Goal: Task Accomplishment & Management: Use online tool/utility

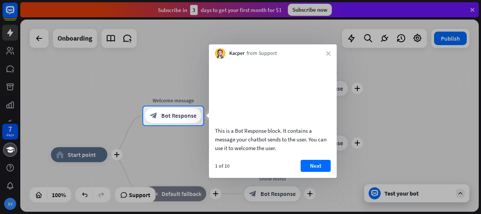
click at [312, 171] on button "Next" at bounding box center [316, 166] width 30 height 12
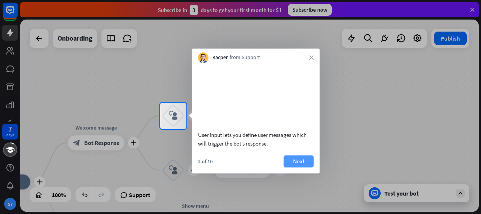
click at [302, 167] on button "Next" at bounding box center [299, 161] width 30 height 12
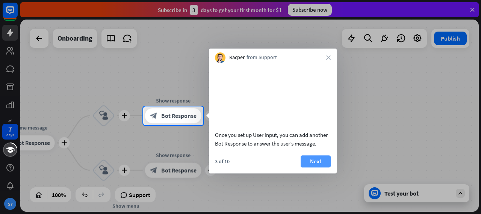
click at [311, 167] on button "Next" at bounding box center [316, 161] width 30 height 12
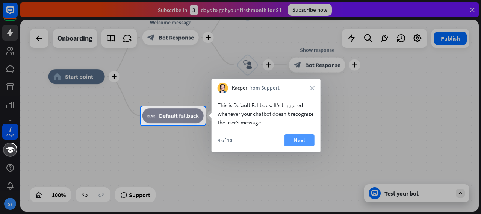
click at [298, 140] on button "Next" at bounding box center [299, 140] width 30 height 12
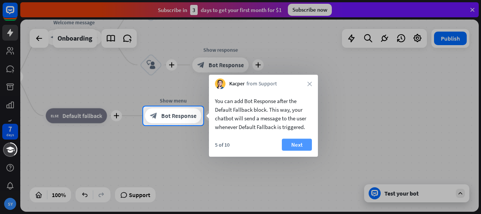
click at [300, 142] on button "Next" at bounding box center [297, 145] width 30 height 12
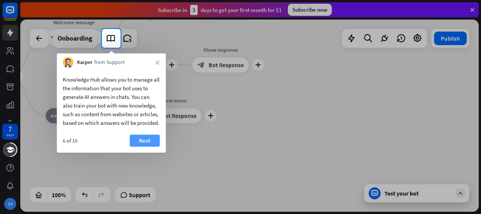
click at [146, 145] on button "Next" at bounding box center [145, 140] width 30 height 12
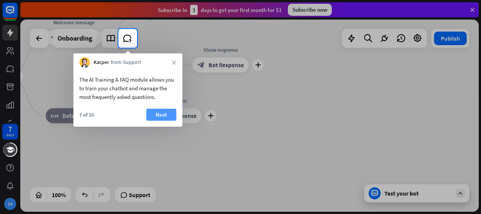
click at [161, 115] on button "Next" at bounding box center [161, 115] width 30 height 12
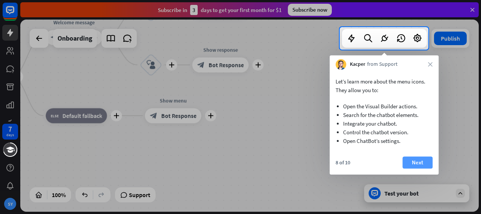
click at [412, 159] on button "Next" at bounding box center [417, 162] width 30 height 12
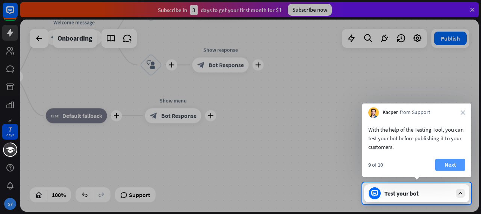
click at [458, 162] on button "Next" at bounding box center [450, 165] width 30 height 12
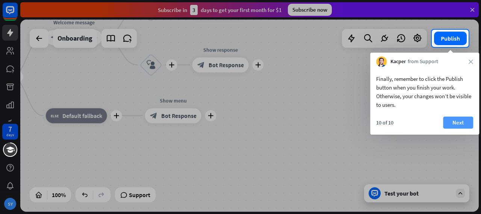
click at [454, 124] on button "Next" at bounding box center [458, 122] width 30 height 12
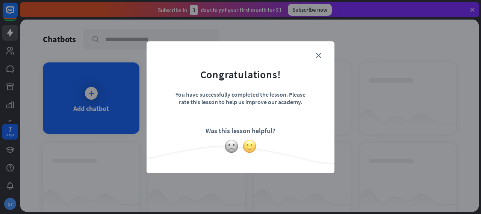
click at [250, 146] on img at bounding box center [249, 146] width 14 height 14
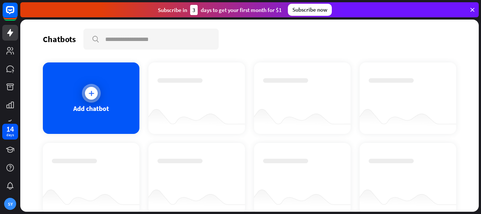
click at [90, 93] on icon at bounding box center [92, 93] width 8 height 8
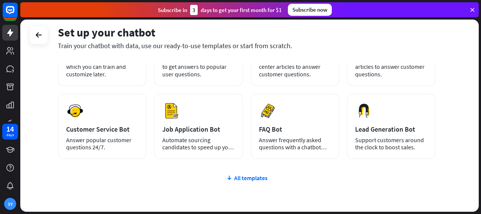
scroll to position [38, 0]
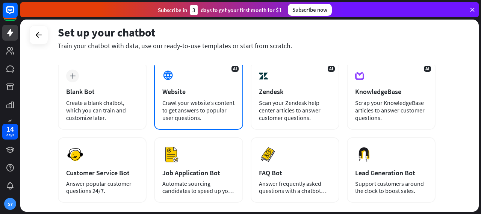
click at [198, 90] on div "Website" at bounding box center [198, 91] width 72 height 9
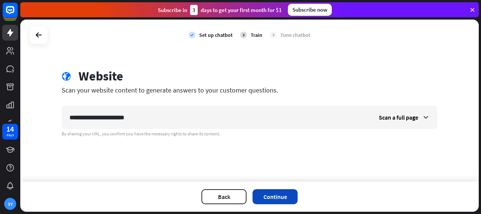
type input "**********"
click at [276, 195] on button "Continue" at bounding box center [274, 196] width 45 height 15
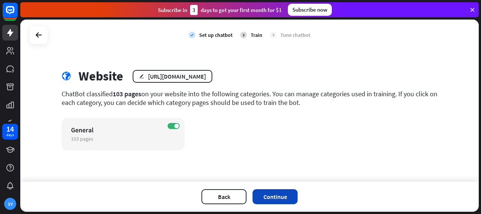
click at [270, 195] on button "Continue" at bounding box center [274, 196] width 45 height 15
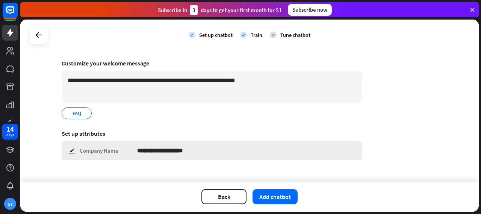
scroll to position [58, 0]
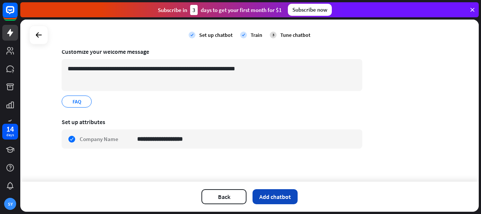
click at [274, 196] on button "Add chatbot" at bounding box center [274, 196] width 45 height 15
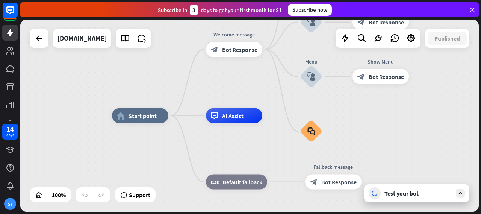
click at [461, 192] on icon at bounding box center [460, 193] width 7 height 7
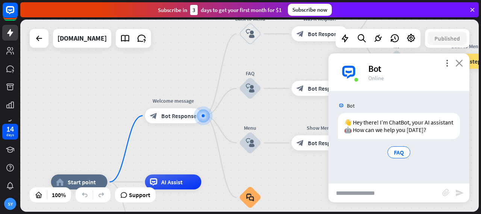
click at [461, 63] on icon "close" at bounding box center [459, 62] width 8 height 7
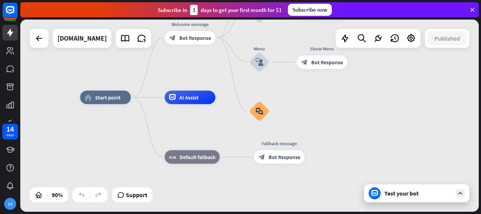
drag, startPoint x: 370, startPoint y: 144, endPoint x: 376, endPoint y: 79, distance: 66.0
click at [376, 79] on div "home_2 Start point Welcome message block_bot_response Bot Response Back to Menu…" at bounding box center [249, 116] width 458 height 192
click at [313, 158] on icon "plus" at bounding box center [312, 156] width 5 height 5
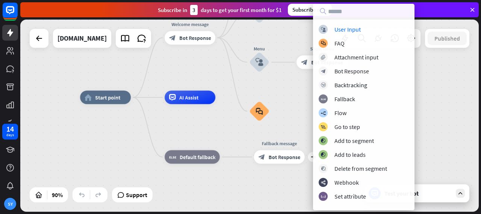
click at [278, 180] on div "home_2 Start point Welcome message block_bot_response Bot Response Back to Menu…" at bounding box center [286, 183] width 412 height 173
